Goal: Information Seeking & Learning: Learn about a topic

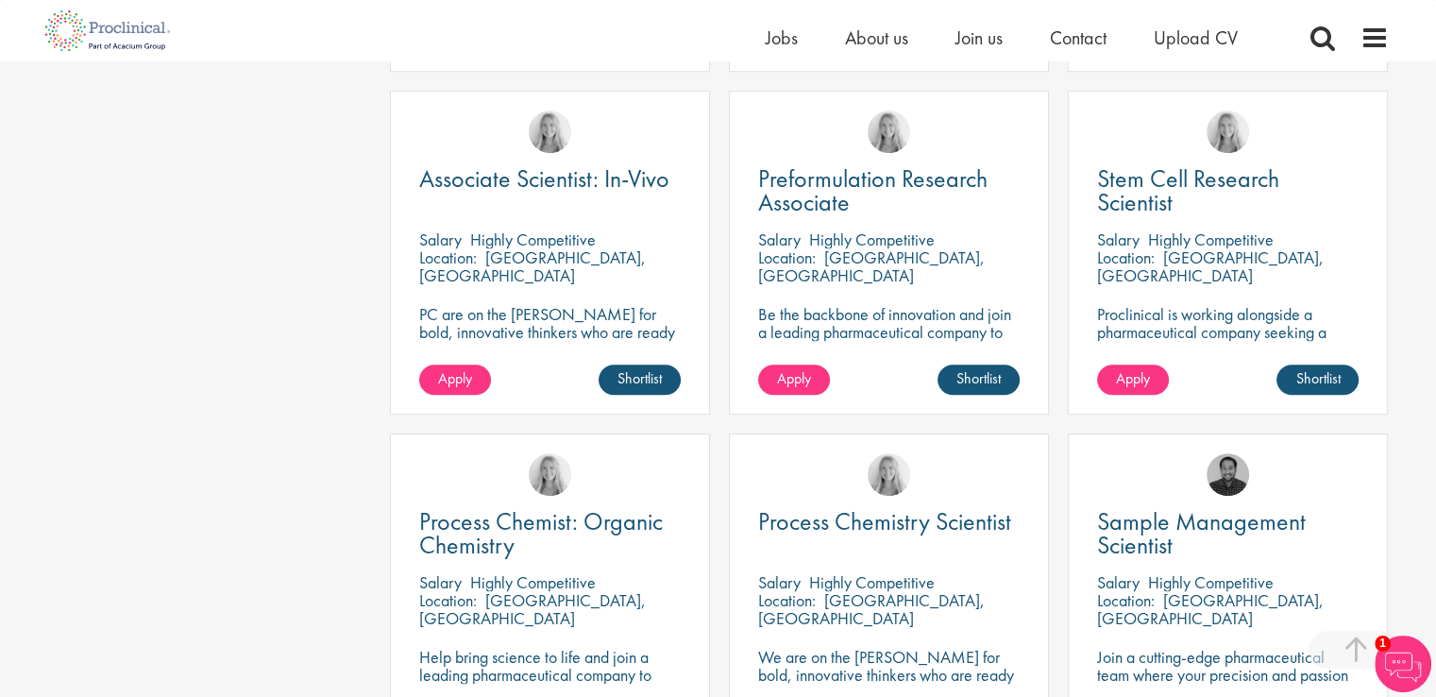
scroll to position [1062, 0]
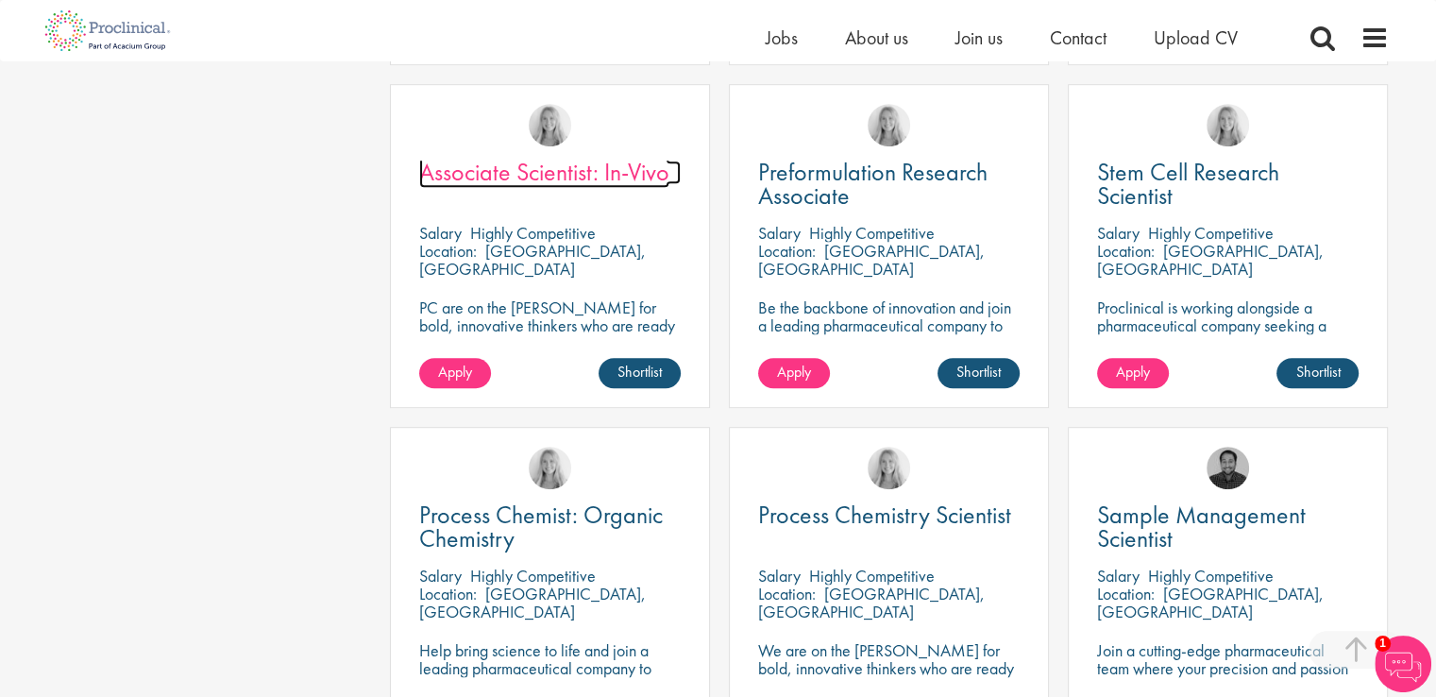
click at [635, 168] on span "Associate Scientist: In-Vivo" at bounding box center [544, 172] width 250 height 32
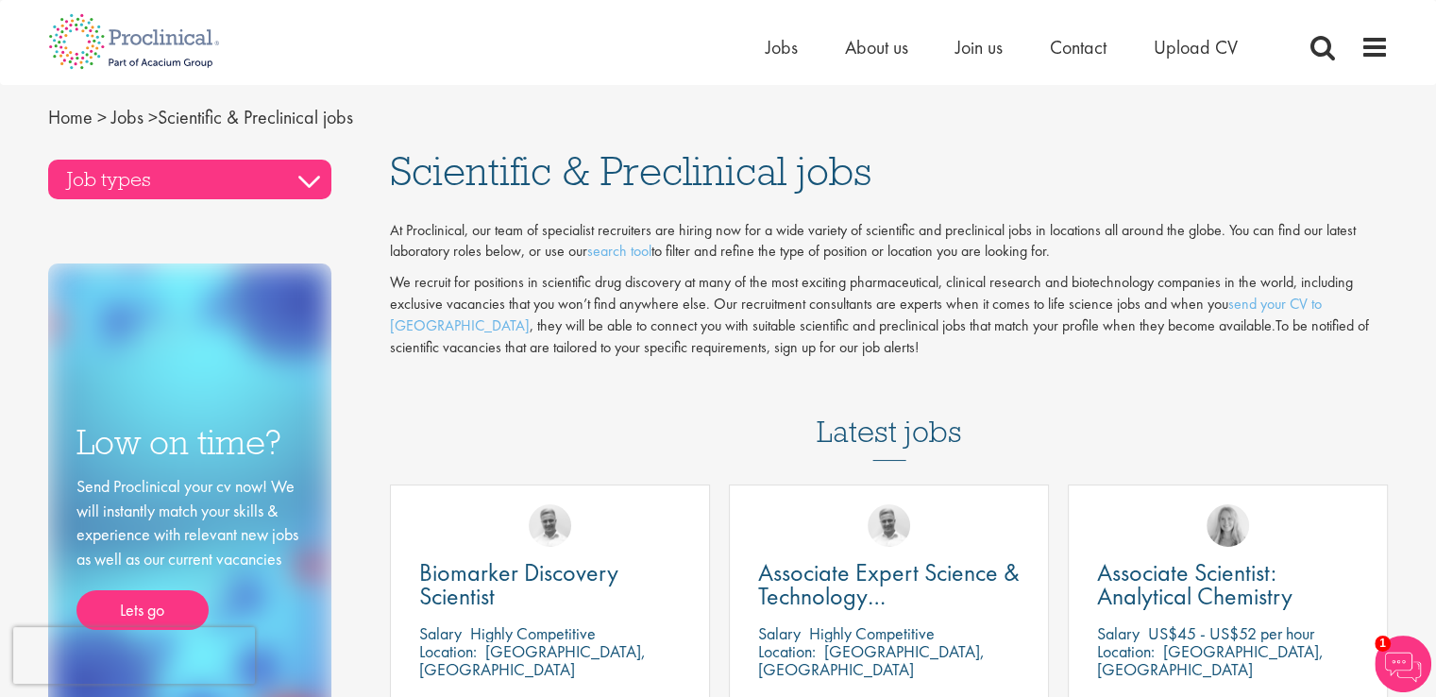
click at [301, 186] on h3 "Job types" at bounding box center [189, 180] width 283 height 40
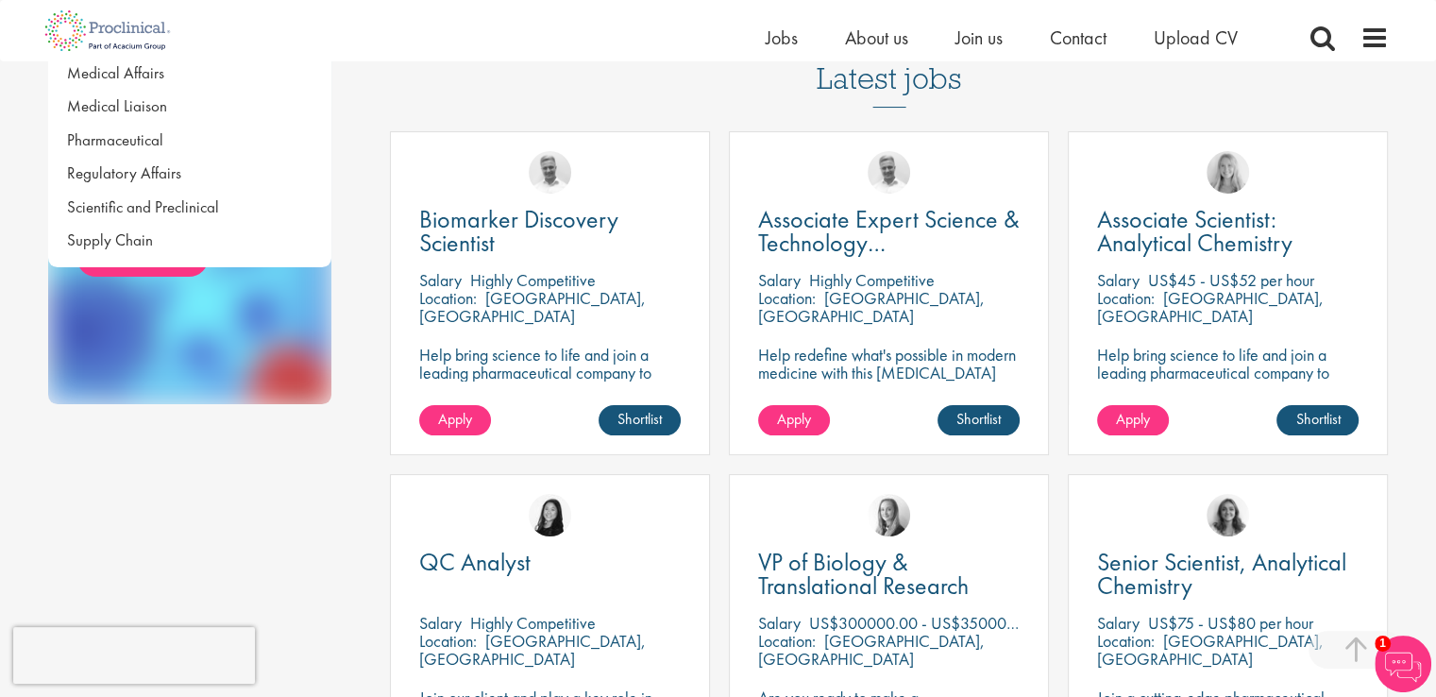
scroll to position [331, 0]
click at [235, 511] on div "Job types Biometrics Business Development Clinical Research Jobs Compliance and…" at bounding box center [718, 667] width 1369 height 1743
